Goal: Find specific page/section: Locate a particular part of the current website

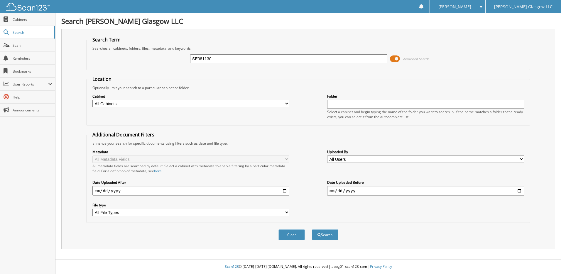
type input "SE081130"
click at [312, 229] on button "Search" at bounding box center [325, 234] width 26 height 11
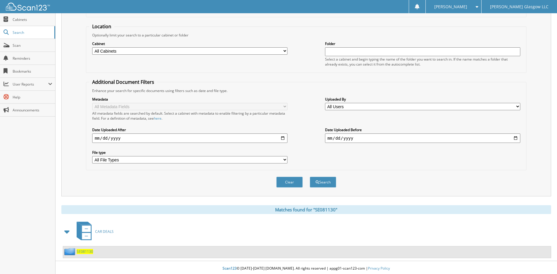
click at [83, 252] on span "SE081130" at bounding box center [85, 251] width 16 height 5
